Goal: Task Accomplishment & Management: Use online tool/utility

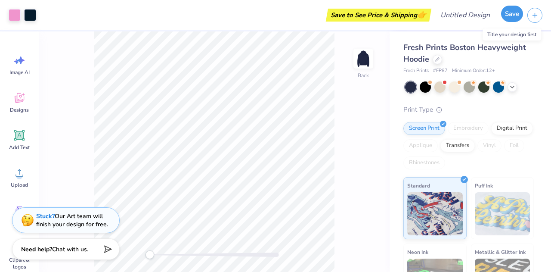
click at [507, 16] on button "Save" at bounding box center [512, 14] width 22 height 16
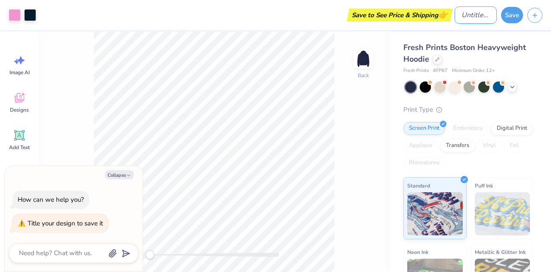
type textarea "x"
click at [475, 17] on input "Design Title" at bounding box center [476, 14] width 42 height 17
type input "e"
type textarea "x"
type input "e"
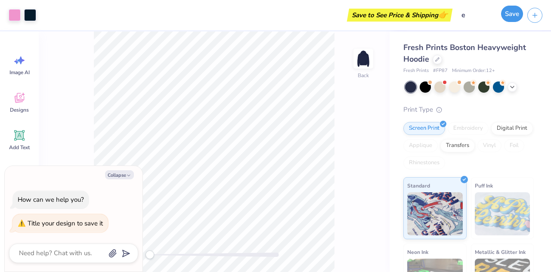
click at [509, 13] on button "Save" at bounding box center [512, 14] width 22 height 16
type textarea "x"
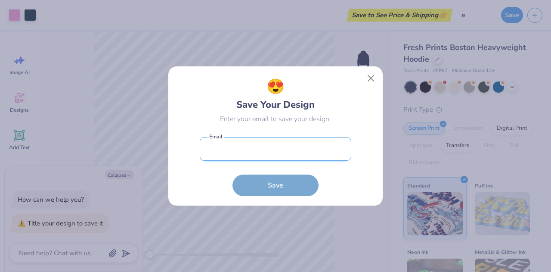
click at [285, 146] on input "email" at bounding box center [276, 149] width 152 height 24
type input "grace_mcguinness@icloud.com"
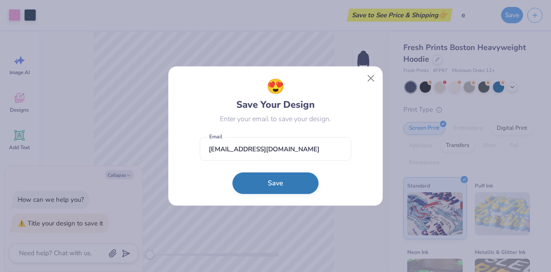
click at [284, 178] on button "Save" at bounding box center [276, 183] width 86 height 22
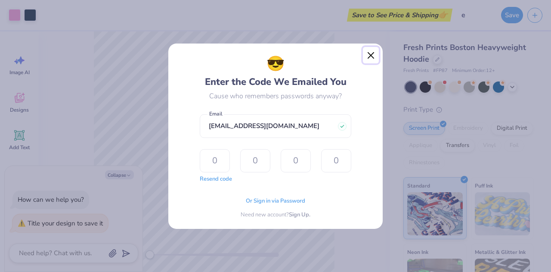
click at [369, 57] on button "Close" at bounding box center [371, 55] width 16 height 16
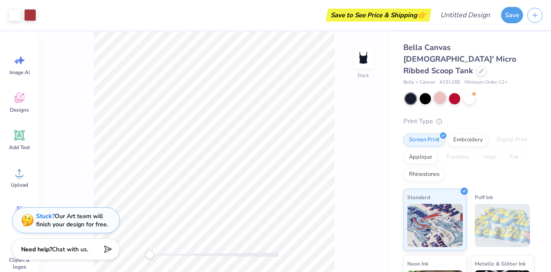
click at [440, 92] on div at bounding box center [440, 97] width 11 height 11
click at [470, 92] on div at bounding box center [469, 97] width 11 height 11
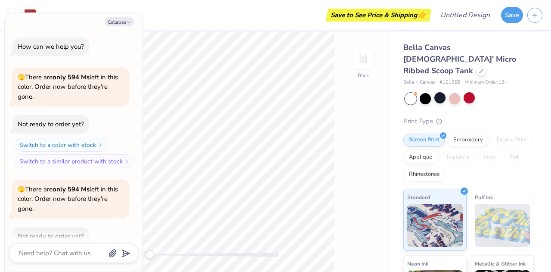
scroll to position [47, 0]
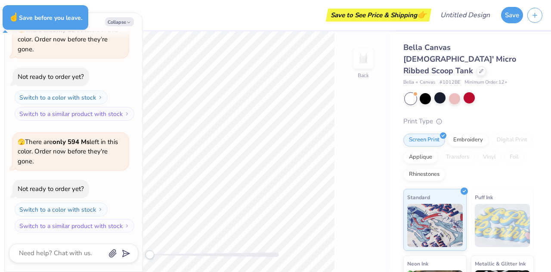
type textarea "x"
